Goal: Task Accomplishment & Management: Use online tool/utility

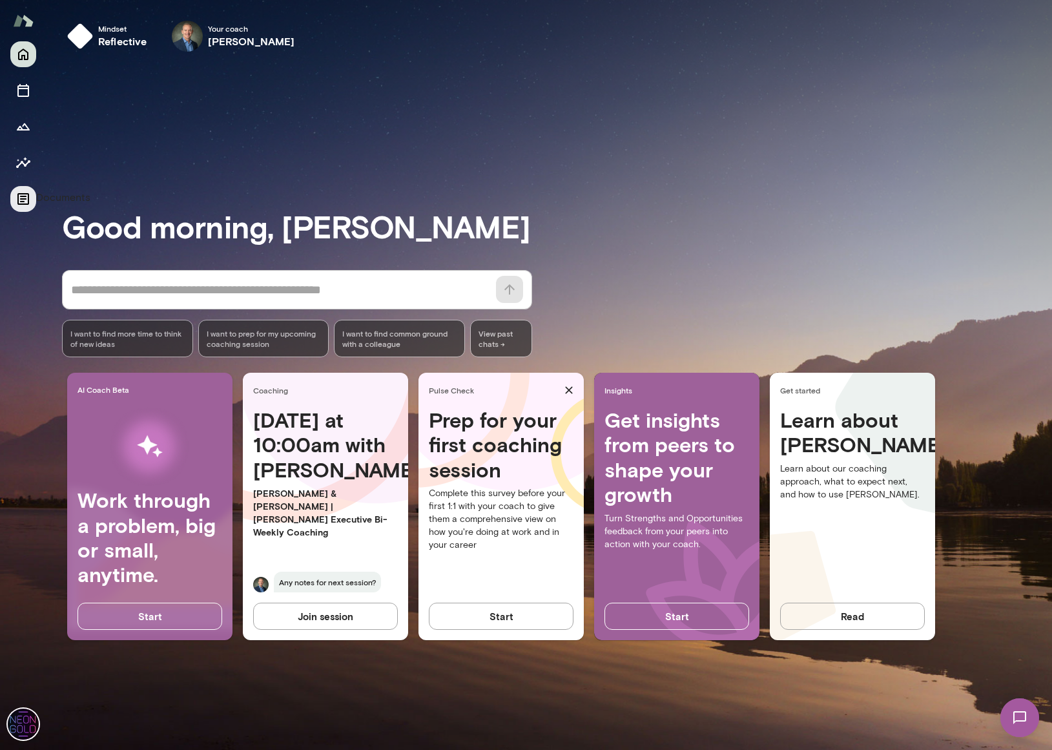
click at [26, 200] on icon "Documents" at bounding box center [22, 198] width 15 height 15
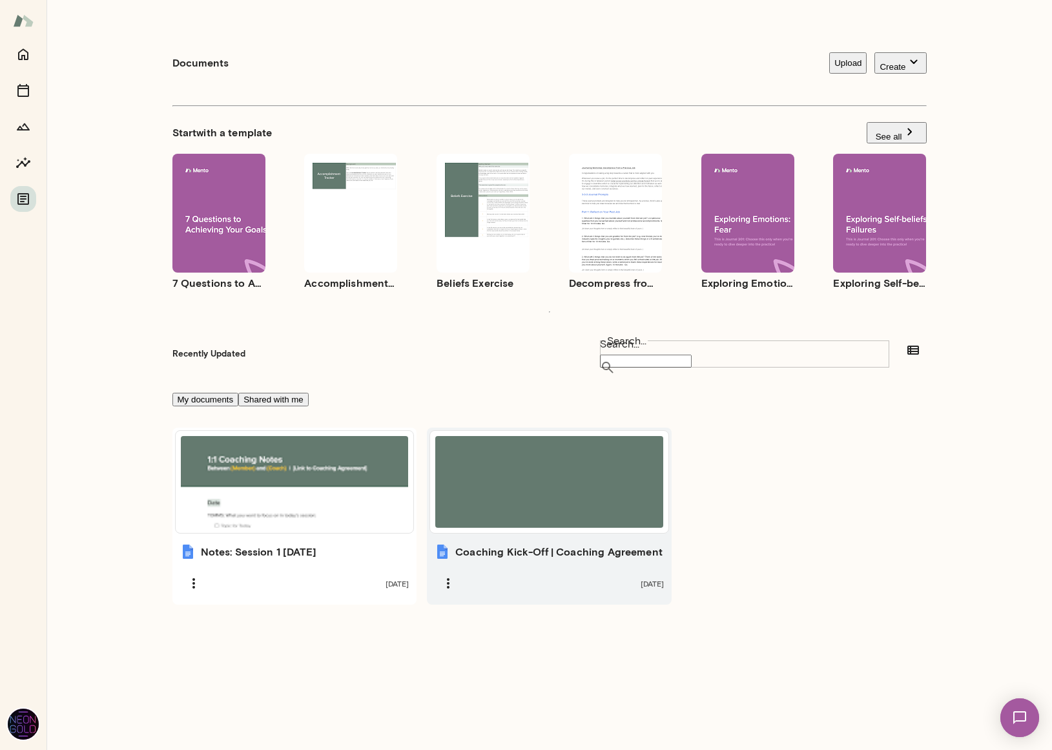
click at [524, 485] on div at bounding box center [549, 482] width 228 height 92
click at [517, 468] on div at bounding box center [549, 482] width 228 height 92
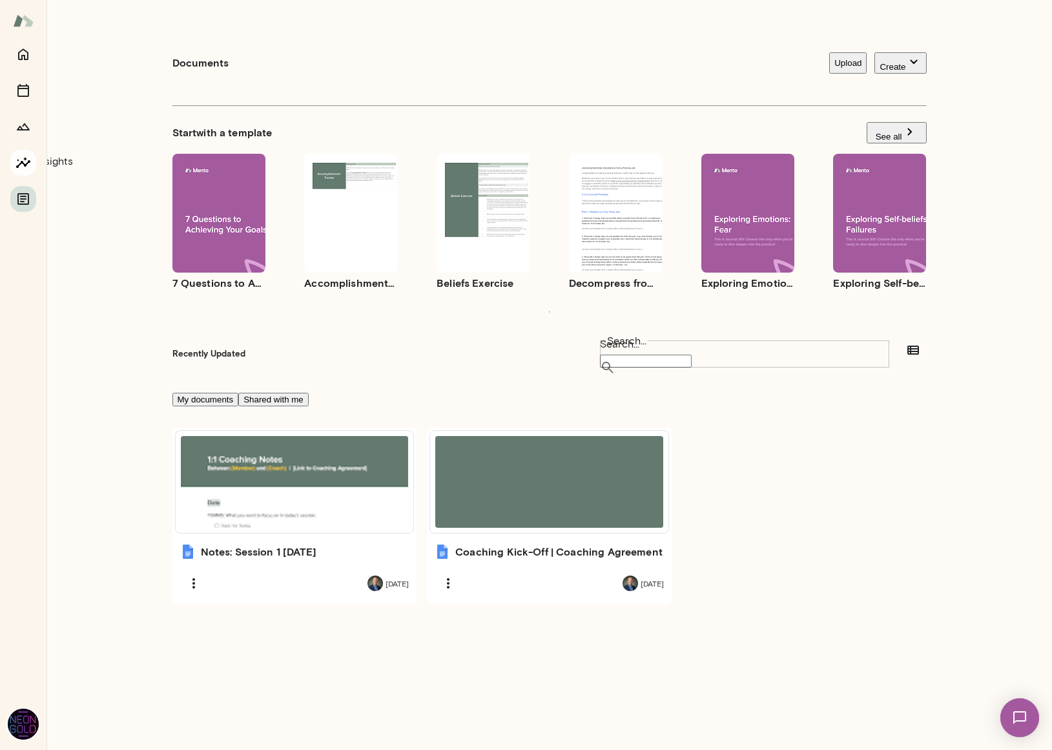
click at [25, 160] on icon "Insights" at bounding box center [22, 162] width 15 height 15
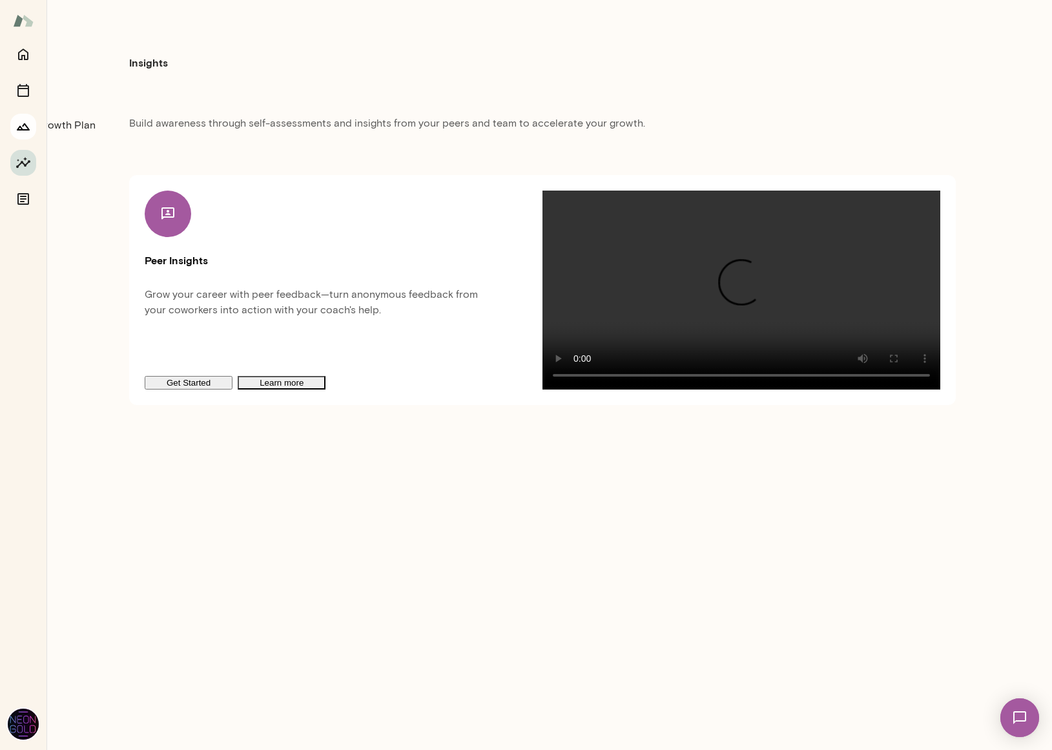
click at [21, 119] on icon "Growth Plan" at bounding box center [22, 126] width 15 height 15
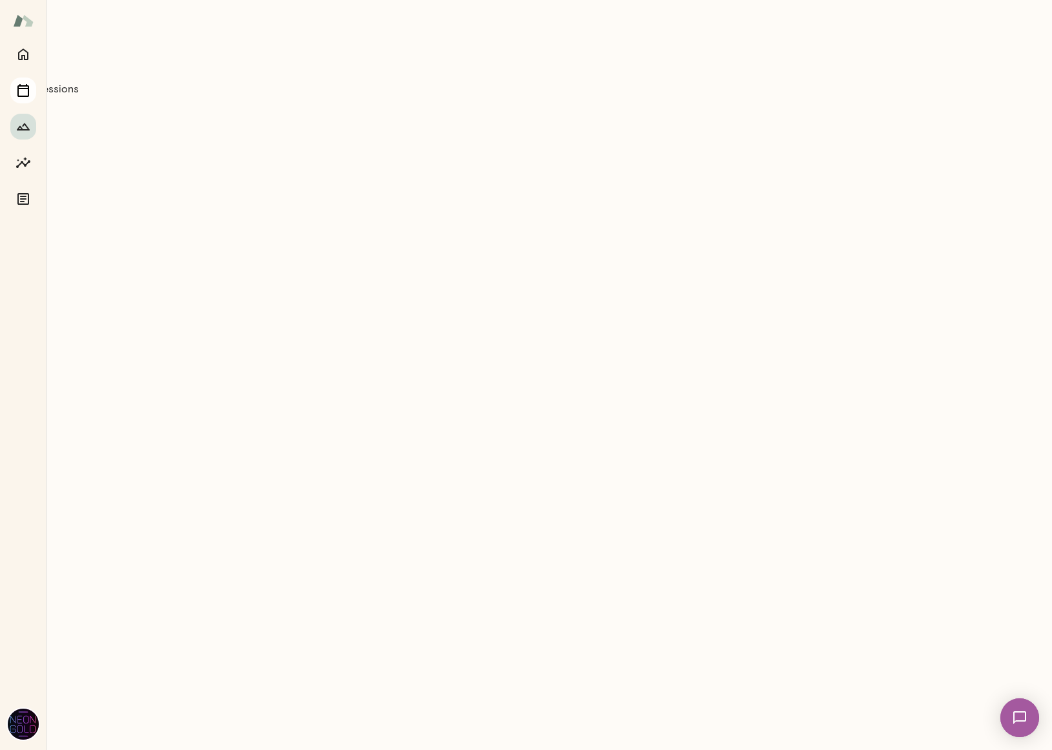
click at [24, 88] on icon "Sessions" at bounding box center [23, 90] width 12 height 13
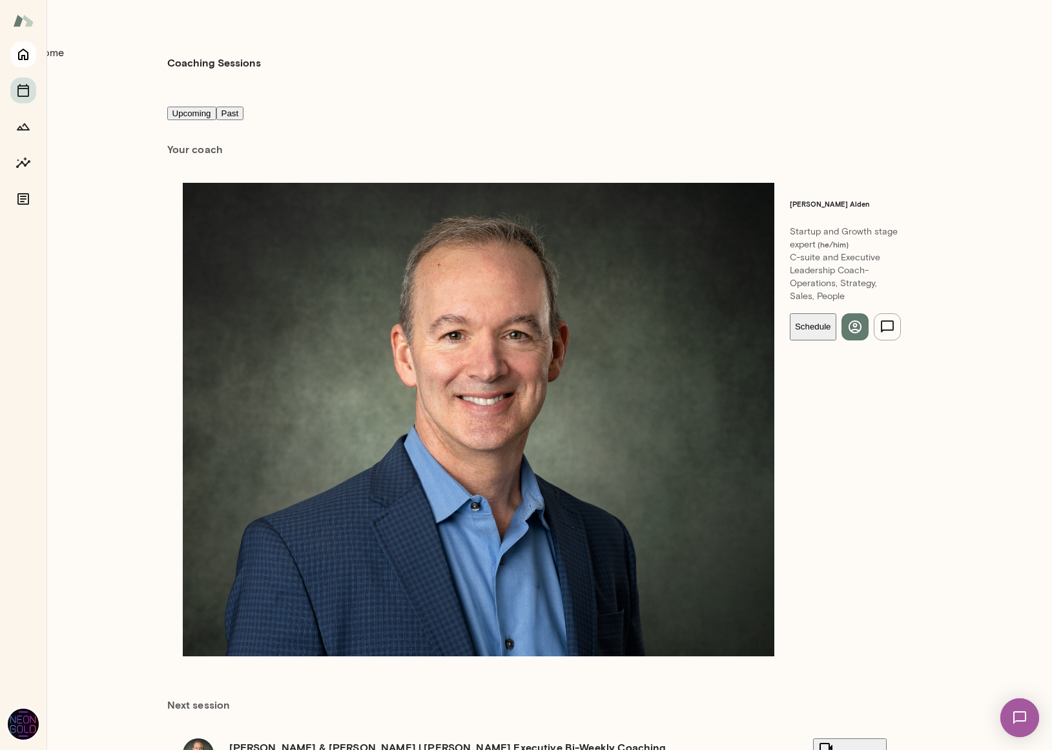
click at [23, 59] on icon "Home" at bounding box center [22, 53] width 15 height 15
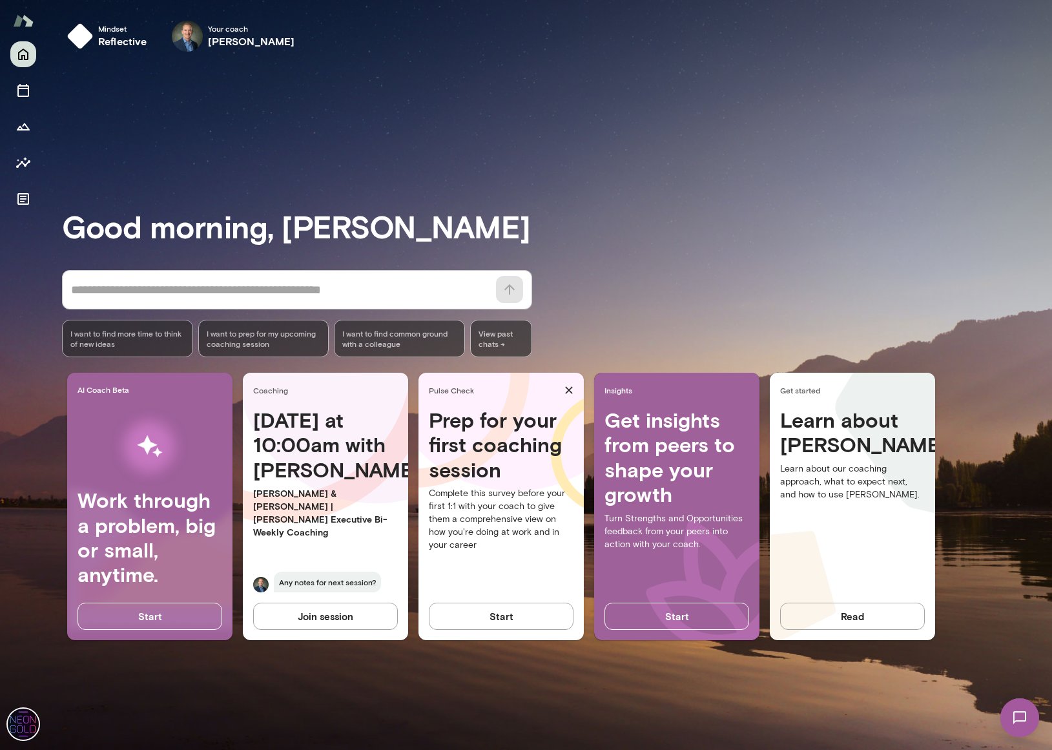
click at [670, 544] on p "Turn Strengths and Opportunities feedback from your peers into action with your…" at bounding box center [676, 531] width 145 height 39
click at [670, 614] on button "Start" at bounding box center [676, 616] width 145 height 27
click at [655, 623] on button "Start" at bounding box center [676, 616] width 145 height 27
click at [23, 24] on img at bounding box center [23, 20] width 21 height 25
click at [25, 132] on icon "Growth Plan" at bounding box center [22, 126] width 15 height 15
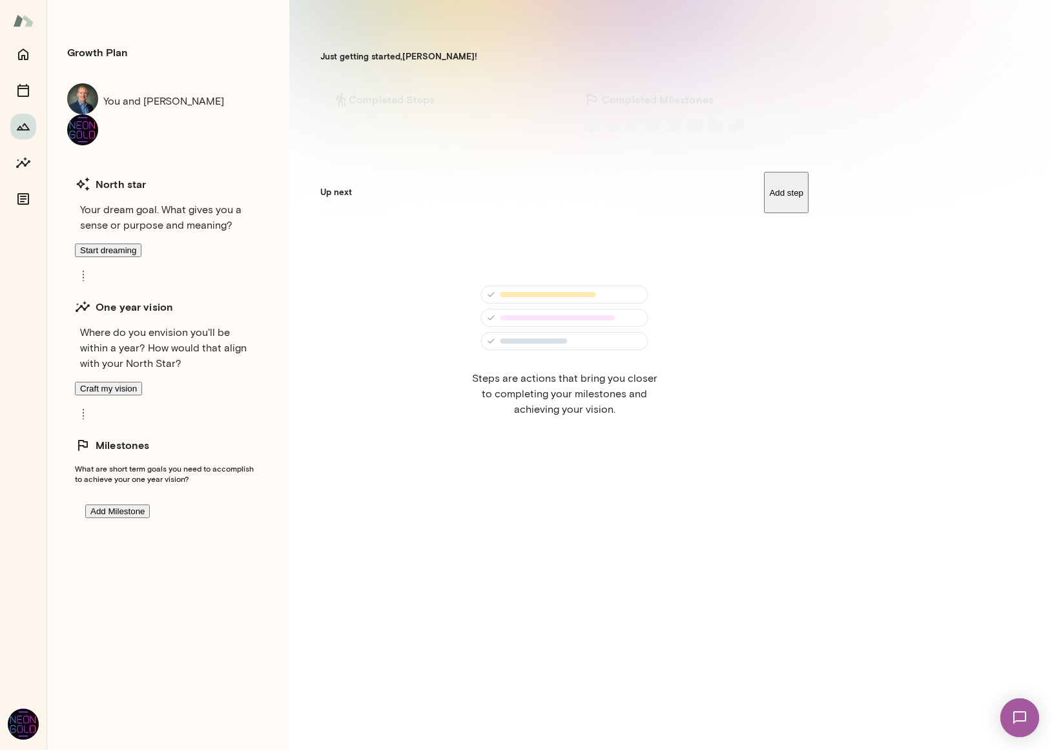
click at [58, 178] on button "See my plan" at bounding box center [29, 171] width 58 height 14
click at [22, 158] on icon "Insights" at bounding box center [22, 162] width 15 height 15
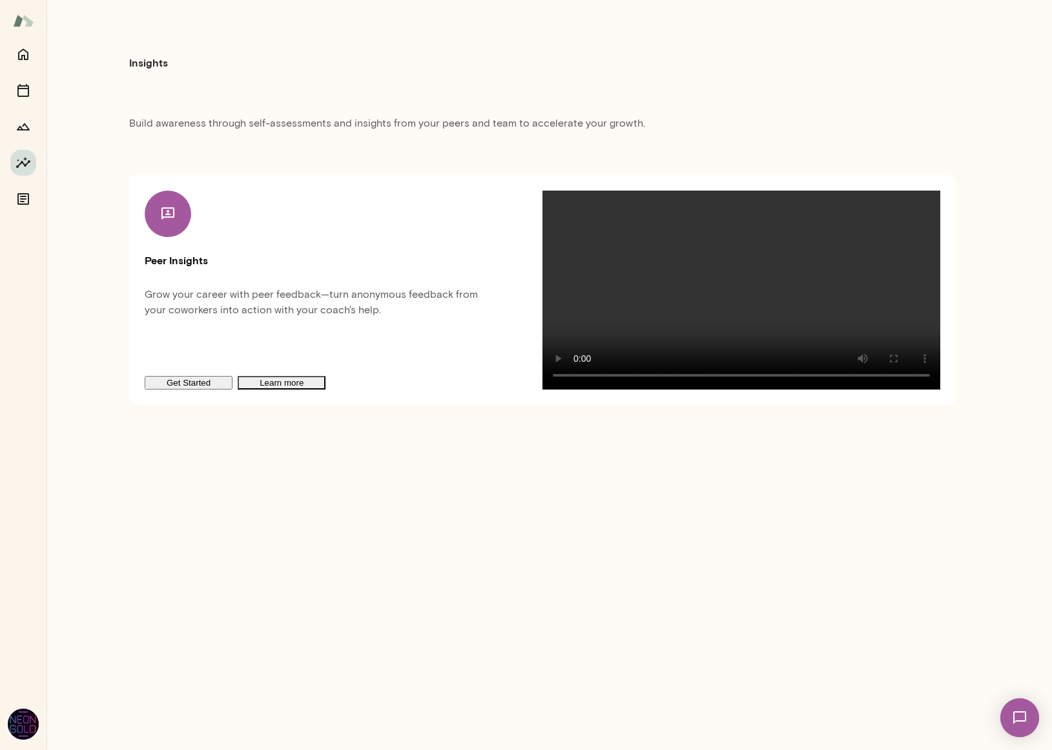
click at [163, 405] on div "Peer Insights Grow your career with peer feedback—turn anonymous feedback from …" at bounding box center [542, 290] width 827 height 230
click at [165, 389] on button "Get Started" at bounding box center [189, 383] width 88 height 14
